Goal: Task Accomplishment & Management: Complete application form

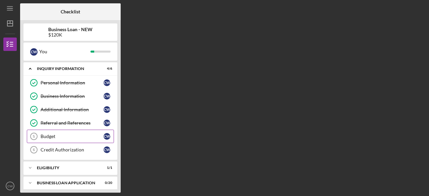
click at [46, 137] on div "Budget" at bounding box center [72, 136] width 63 height 5
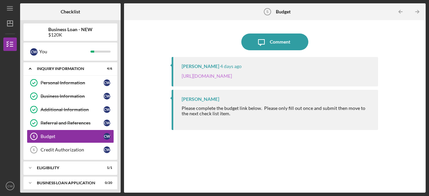
click at [232, 77] on link "[URL][DOMAIN_NAME]" at bounding box center [206, 76] width 50 height 6
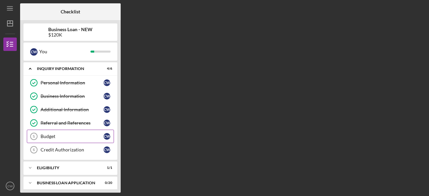
click at [44, 139] on link "Budget 5 Budget C W" at bounding box center [70, 136] width 87 height 13
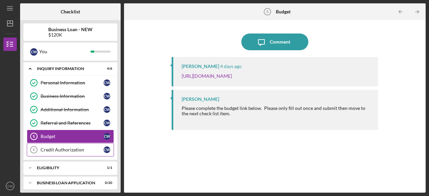
click at [75, 150] on div "Credit Authorization" at bounding box center [72, 149] width 63 height 5
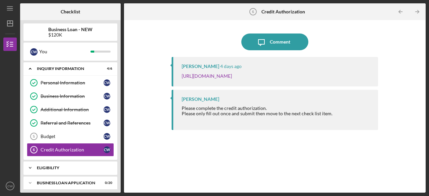
click at [31, 164] on icon "Icon/Expander" at bounding box center [29, 167] width 13 height 13
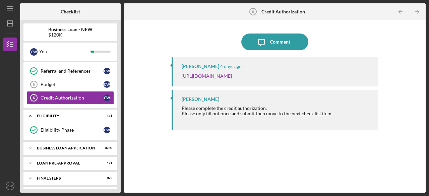
scroll to position [64, 0]
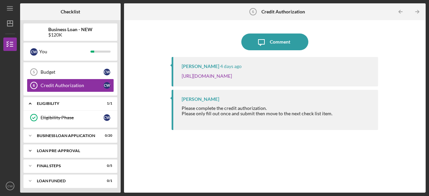
click at [28, 150] on icon "Icon/Expander" at bounding box center [29, 150] width 13 height 13
click at [29, 132] on icon "Icon/Expander" at bounding box center [29, 135] width 13 height 13
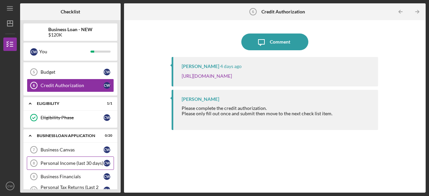
click at [68, 160] on div "Personal Income (last 30 days)" at bounding box center [72, 162] width 63 height 5
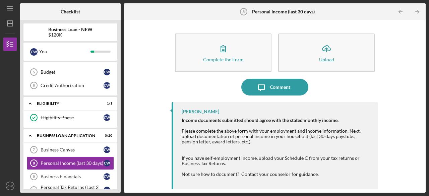
drag, startPoint x: 329, startPoint y: 54, endPoint x: 279, endPoint y: 203, distance: 157.0
click at [279, 196] on html "Icon/Menu Personal Income (last 30 days) 8 Personal Income (last 30 days) Check…" at bounding box center [214, 98] width 429 height 196
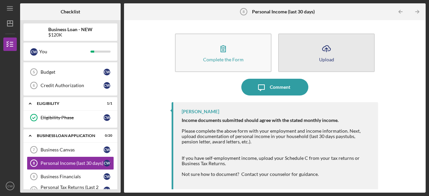
click at [318, 62] on button "Icon/Upload Upload" at bounding box center [326, 52] width 96 height 39
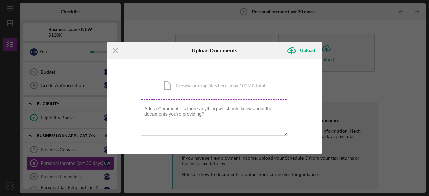
click at [183, 85] on div "Icon/Document Browse or drag files here (max 100MB total) Tap to choose files o…" at bounding box center [214, 85] width 147 height 27
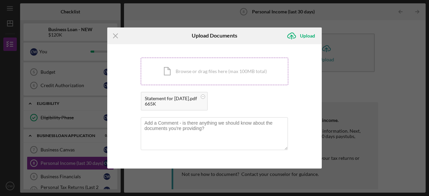
click at [223, 73] on div "Icon/Document Browse or drag files here (max 100MB total) Tap to choose files o…" at bounding box center [214, 71] width 147 height 27
click at [308, 29] on div "Upload" at bounding box center [307, 35] width 15 height 13
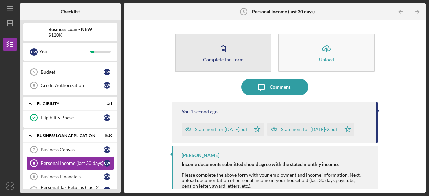
click at [222, 53] on icon "button" at bounding box center [223, 48] width 17 height 17
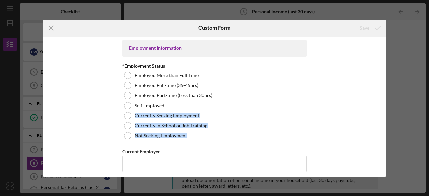
drag, startPoint x: 390, startPoint y: 107, endPoint x: 391, endPoint y: 133, distance: 25.8
click at [391, 133] on div "Icon/Menu Close Custom Form Save Employment Information *Employment Status Empl…" at bounding box center [214, 98] width 429 height 196
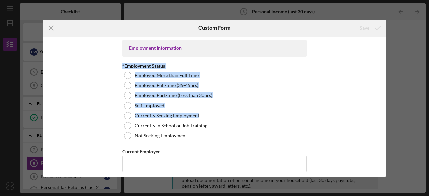
drag, startPoint x: 383, startPoint y: 56, endPoint x: 383, endPoint y: 118, distance: 61.6
click at [383, 118] on div "Employment Information *Employment Status Employed More than Full Time Employed…" at bounding box center [214, 106] width 343 height 140
click at [382, 118] on div "Employment Information *Employment Status Employed More than Full Time Employed…" at bounding box center [214, 106] width 343 height 140
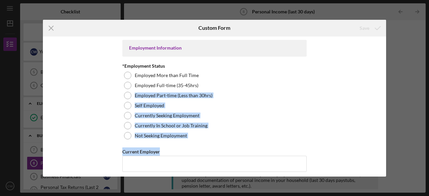
drag, startPoint x: 382, startPoint y: 84, endPoint x: 385, endPoint y: 146, distance: 62.4
click at [385, 146] on div "Employment Information *Employment Status Employed More than Full Time Employed…" at bounding box center [214, 106] width 343 height 140
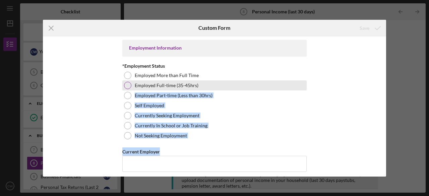
click at [284, 83] on div "Employed Full-time (35-45hrs)" at bounding box center [214, 85] width 184 height 10
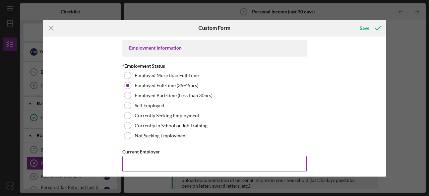
click at [176, 165] on input "Current Employer" at bounding box center [214, 164] width 184 height 16
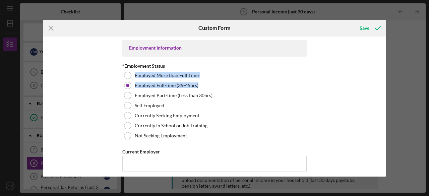
drag, startPoint x: 386, startPoint y: 67, endPoint x: 386, endPoint y: 83, distance: 15.7
click at [386, 83] on div "Icon/Menu Close Custom Form Save Employment Information *Employment Status Empl…" at bounding box center [214, 98] width 429 height 196
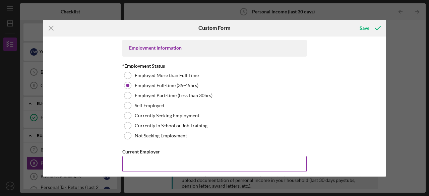
click at [191, 166] on input "Current Employer" at bounding box center [214, 164] width 184 height 16
type input "Delta Regional Authority"
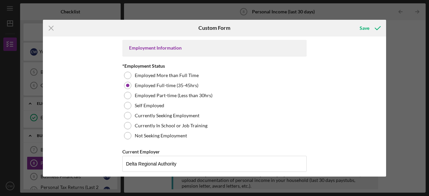
scroll to position [88, 0]
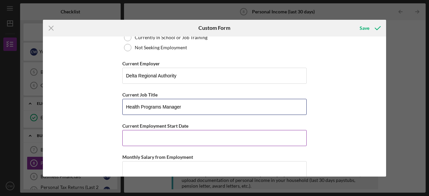
type input "Health Programs Manager"
click at [138, 139] on input "Current Employment Start Date" at bounding box center [214, 138] width 184 height 16
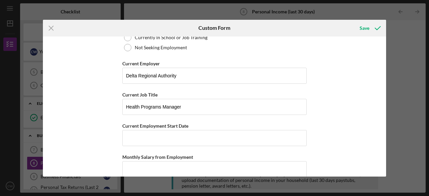
click at [389, 109] on div "Icon/Menu Close Custom Form Save Employment Information *Employment Status Empl…" at bounding box center [214, 98] width 429 height 196
click at [196, 131] on input "Current Employment Start Date" at bounding box center [214, 138] width 184 height 16
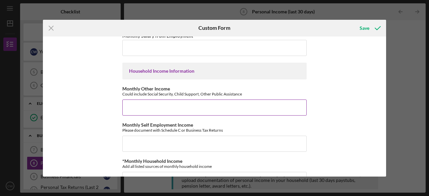
click at [178, 103] on input "Monthly Other Income" at bounding box center [214, 107] width 184 height 16
type input "$0"
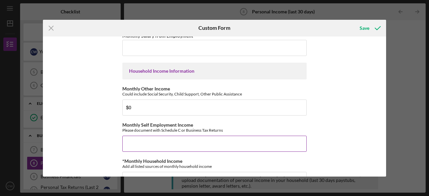
click at [147, 144] on input "Monthly Self Employment Income" at bounding box center [214, 144] width 184 height 16
type input "$624"
click at [386, 135] on div "Icon/Menu Close Custom Form Save Employment Information *Employment Status Empl…" at bounding box center [214, 98] width 429 height 196
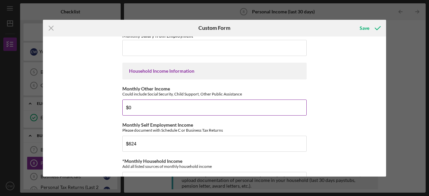
click at [151, 103] on input "$0" at bounding box center [214, 107] width 184 height 16
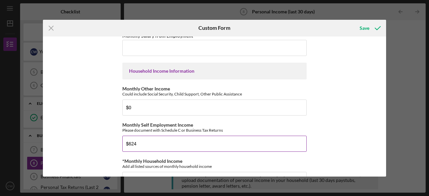
click at [155, 146] on input "$624" at bounding box center [214, 144] width 184 height 16
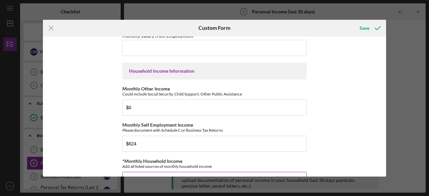
click at [156, 174] on input "*Monthly Household Income" at bounding box center [214, 180] width 184 height 16
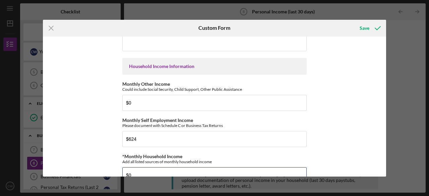
type input "$0"
drag, startPoint x: 387, startPoint y: 125, endPoint x: 388, endPoint y: 136, distance: 10.7
click at [388, 136] on div "Icon/Menu Close Custom Form Save Employment Information *Employment Status Empl…" at bounding box center [214, 98] width 429 height 196
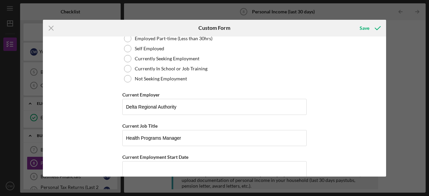
scroll to position [150, 0]
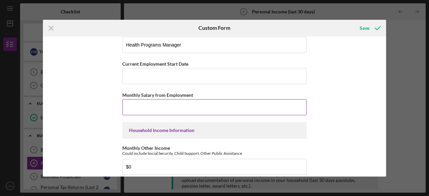
click at [174, 105] on input "Monthly Salary from Employment" at bounding box center [214, 107] width 184 height 16
type input "$7,122.24"
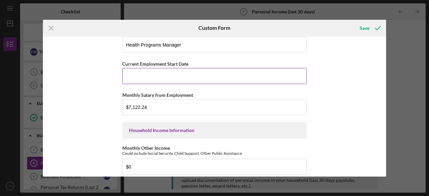
drag, startPoint x: 161, startPoint y: 69, endPoint x: 135, endPoint y: 77, distance: 27.2
click at [135, 77] on input "Current Employment Start Date" at bounding box center [214, 76] width 184 height 16
type input "03/14/2016"
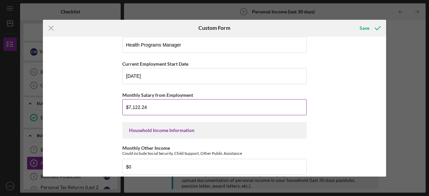
click at [177, 102] on input "$7,122.24" at bounding box center [214, 107] width 184 height 16
drag, startPoint x: 383, startPoint y: 100, endPoint x: 376, endPoint y: 128, distance: 27.9
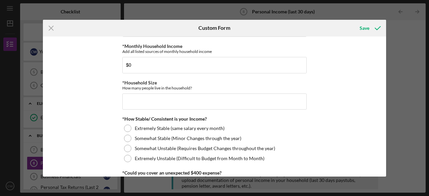
scroll to position [332, 0]
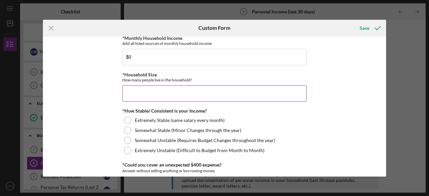
click at [235, 86] on input "*Household Size" at bounding box center [214, 93] width 184 height 16
type input "2"
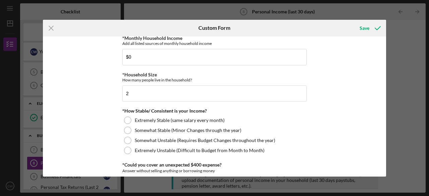
click at [311, 108] on div "Employment Information *Employment Status Employed More than Full Time Employed…" at bounding box center [214, 106] width 343 height 140
drag, startPoint x: 125, startPoint y: 115, endPoint x: 123, endPoint y: 112, distance: 3.9
click at [123, 112] on div "*How Stable/ Consistent is your Income? Extremely Stable (same salary every mon…" at bounding box center [214, 131] width 184 height 47
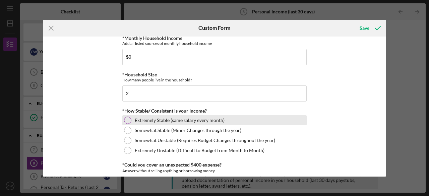
click at [128, 120] on div at bounding box center [127, 120] width 7 height 7
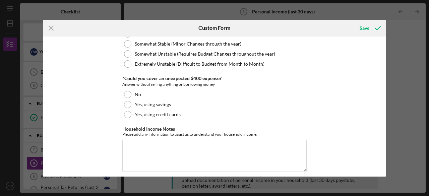
scroll to position [423, 0]
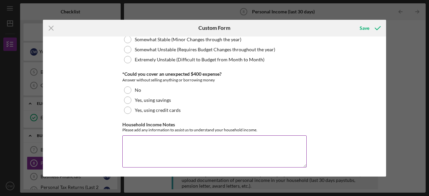
click at [156, 142] on textarea "Household Income Notes" at bounding box center [214, 151] width 184 height 32
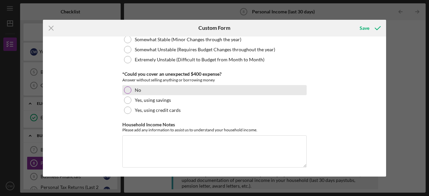
click at [127, 88] on div at bounding box center [127, 89] width 7 height 7
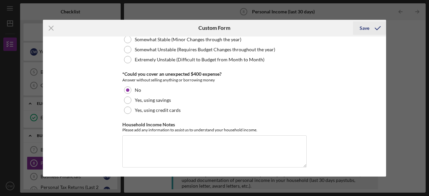
click at [362, 30] on div "Save" at bounding box center [364, 27] width 10 height 13
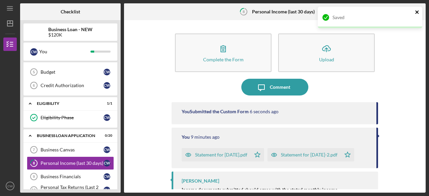
click at [415, 13] on icon "close" at bounding box center [416, 11] width 3 height 3
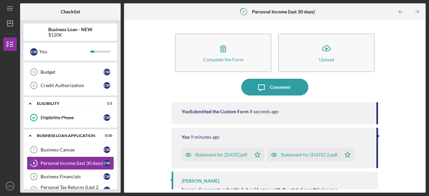
click at [428, 168] on div "Icon/Menu 8 Personal Income (last 30 days) Checklist Business Loan - NEW $120K …" at bounding box center [214, 98] width 429 height 196
drag, startPoint x: 423, startPoint y: 127, endPoint x: 426, endPoint y: 175, distance: 48.3
click at [426, 175] on div "Icon/Menu 8 Personal Income (last 30 days) Checklist Business Loan - NEW $120K …" at bounding box center [214, 98] width 429 height 196
click at [396, 134] on div "Complete the Form Form Icon/Upload Upload Icon/Message Comment You Submitted th…" at bounding box center [274, 106] width 295 height 166
click at [57, 87] on link "Credit Authorization 6 Credit Authorization C W" at bounding box center [70, 85] width 87 height 13
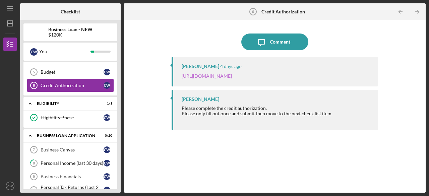
click at [215, 74] on link "https://justinepetersen.tfaforms.net/28?contactid=003PC000009gWLB" at bounding box center [206, 76] width 50 height 6
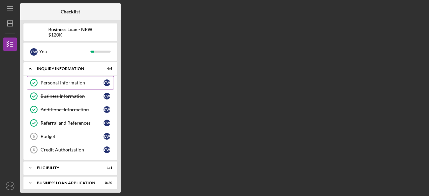
click at [51, 79] on link "Personal Information Personal Information C W" at bounding box center [70, 82] width 87 height 13
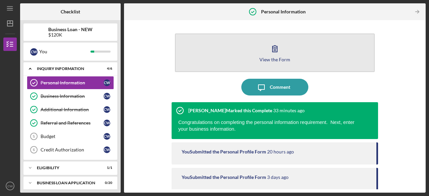
click at [287, 48] on button "View the Form Form" at bounding box center [275, 52] width 200 height 39
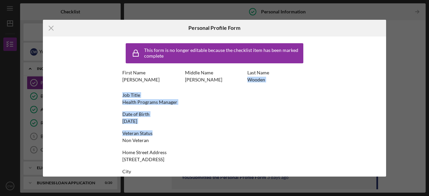
drag, startPoint x: 383, startPoint y: 72, endPoint x: 396, endPoint y: 126, distance: 55.5
click at [396, 126] on div "Icon/Menu Close Personal Profile Form This form is no longer editable because t…" at bounding box center [214, 98] width 429 height 196
click at [397, 107] on div "Icon/Menu Close Personal Profile Form This form is no longer editable because t…" at bounding box center [214, 98] width 429 height 196
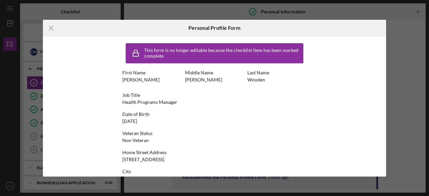
drag, startPoint x: 389, startPoint y: 129, endPoint x: 392, endPoint y: 144, distance: 15.7
click at [392, 144] on div "Icon/Menu Close Personal Profile Form This form is no longer editable because t…" at bounding box center [214, 98] width 429 height 196
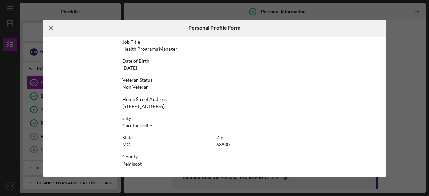
click at [48, 25] on icon "Icon/Menu Close" at bounding box center [51, 28] width 17 height 17
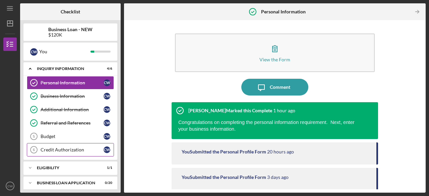
click at [68, 148] on div "Credit Authorization" at bounding box center [72, 149] width 63 height 5
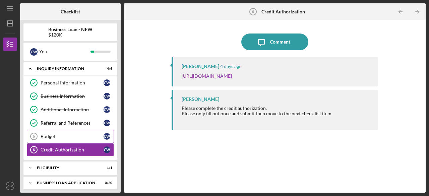
click at [63, 131] on link "Budget 5 Budget C W" at bounding box center [70, 136] width 87 height 13
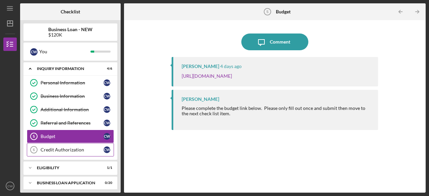
click at [62, 147] on div "Credit Authorization" at bounding box center [72, 149] width 63 height 5
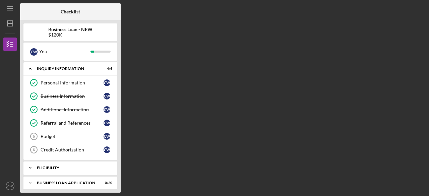
click at [55, 166] on div "ELIGIBILITY" at bounding box center [73, 168] width 72 height 4
click at [49, 179] on div "Icon/Expander BUSINESS LOAN APPLICATION 0 / 20" at bounding box center [70, 182] width 94 height 13
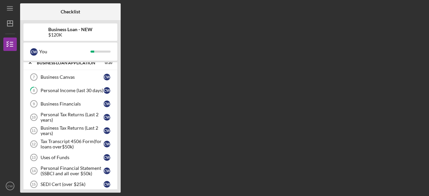
scroll to position [121, 0]
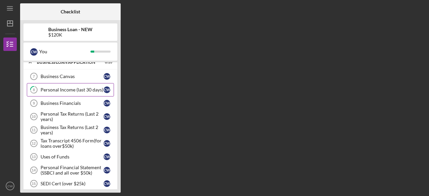
click at [70, 92] on link "8 Personal Income (last 30 days) C W" at bounding box center [70, 89] width 87 height 13
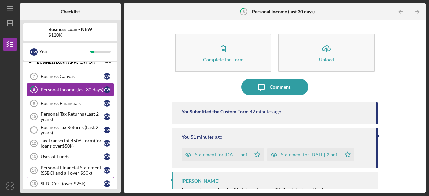
click at [66, 181] on div "SEDI Cert (over $25k)" at bounding box center [72, 183] width 63 height 5
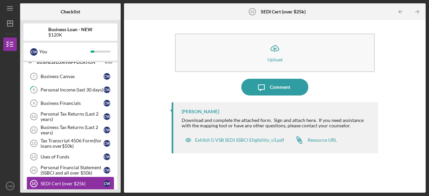
click at [66, 181] on div "SEDI Cert (over $25k)" at bounding box center [72, 183] width 63 height 5
click at [215, 140] on div "Exhibit G VSB SEDI SSBCI Eligibility_v3.pdf" at bounding box center [239, 139] width 89 height 5
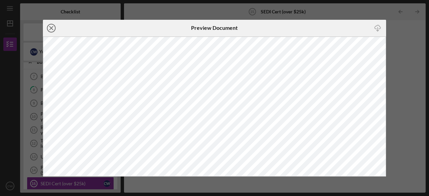
click at [50, 27] on line at bounding box center [51, 27] width 3 height 3
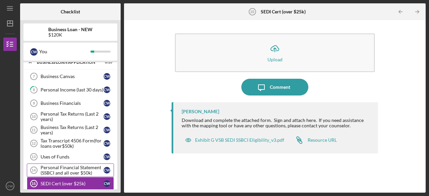
click at [51, 167] on div "Personal Financial Statement (SSBCI and all over $50k)" at bounding box center [72, 170] width 63 height 11
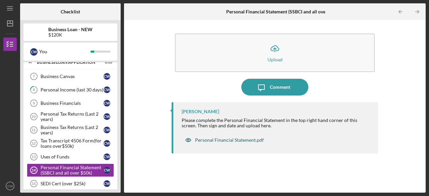
click at [202, 141] on div "Personal Financial Statement.pdf" at bounding box center [229, 139] width 69 height 5
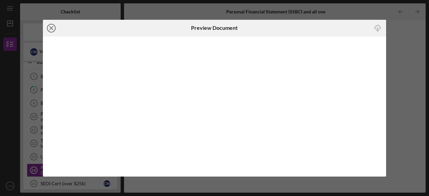
click at [51, 24] on circle at bounding box center [51, 28] width 8 height 8
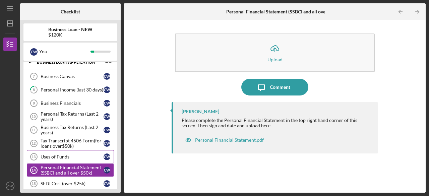
click at [73, 154] on div "Uses of Funds" at bounding box center [72, 156] width 63 height 5
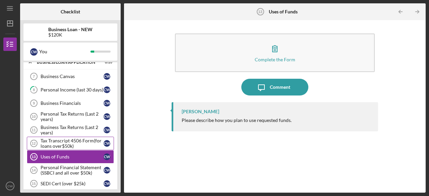
click at [54, 142] on div "Tax Transcript 4506 Form(for loans over$50k)" at bounding box center [72, 143] width 63 height 11
